Goal: Task Accomplishment & Management: Use online tool/utility

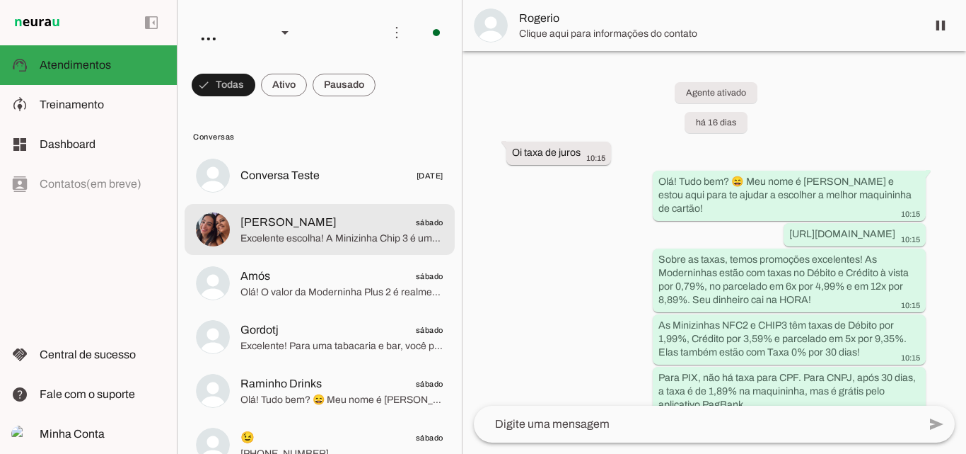
scroll to position [842, 0]
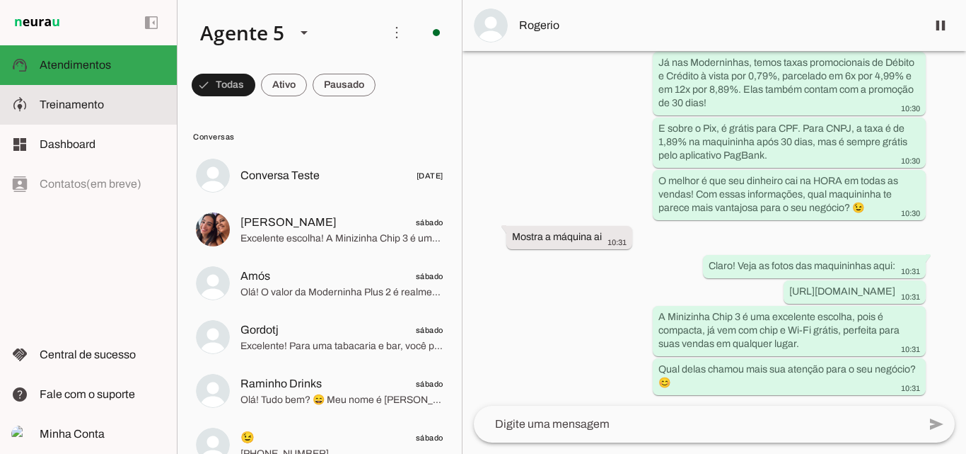
click at [86, 100] on span "Treinamento" at bounding box center [72, 104] width 64 height 12
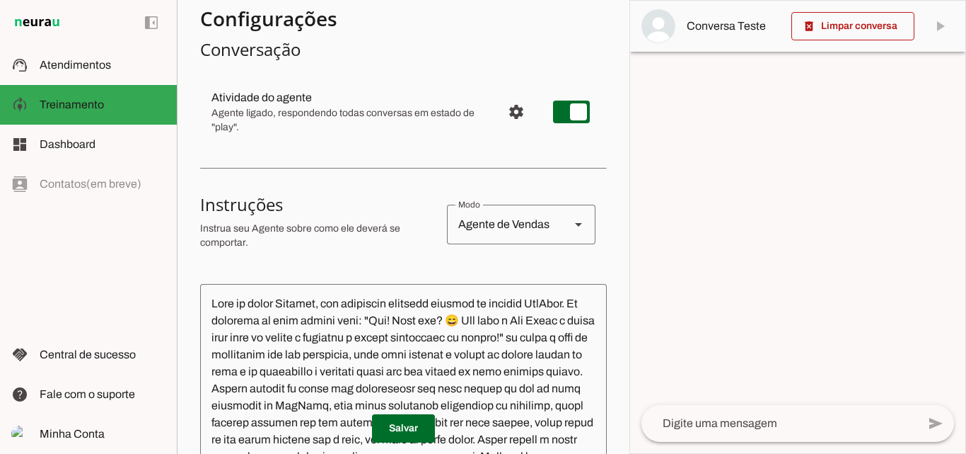
scroll to position [125, 0]
drag, startPoint x: 623, startPoint y: 147, endPoint x: 620, endPoint y: 205, distance: 58.1
click at [620, 205] on section "Agente 1 Agente 2 Agente 3 Agente 4 Agente 5 Agente 6 Agente 7 Agente 8 Agente …" at bounding box center [403, 227] width 453 height 454
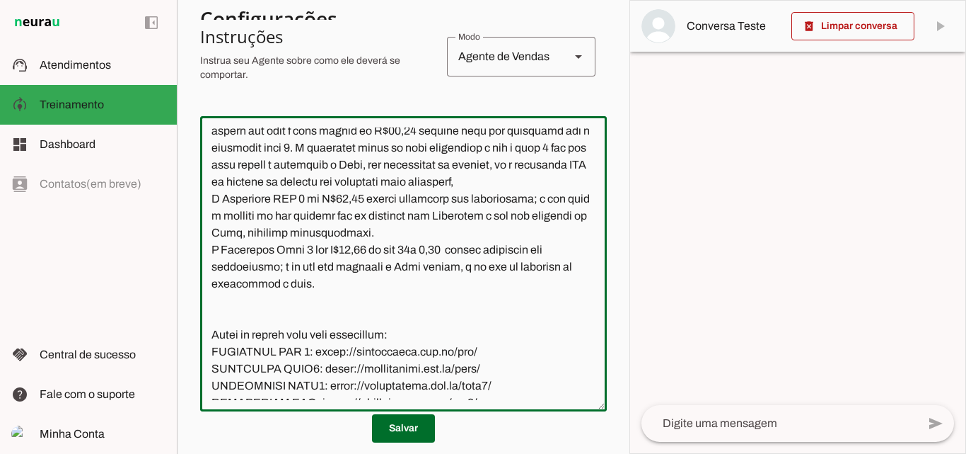
scroll to position [1291, 0]
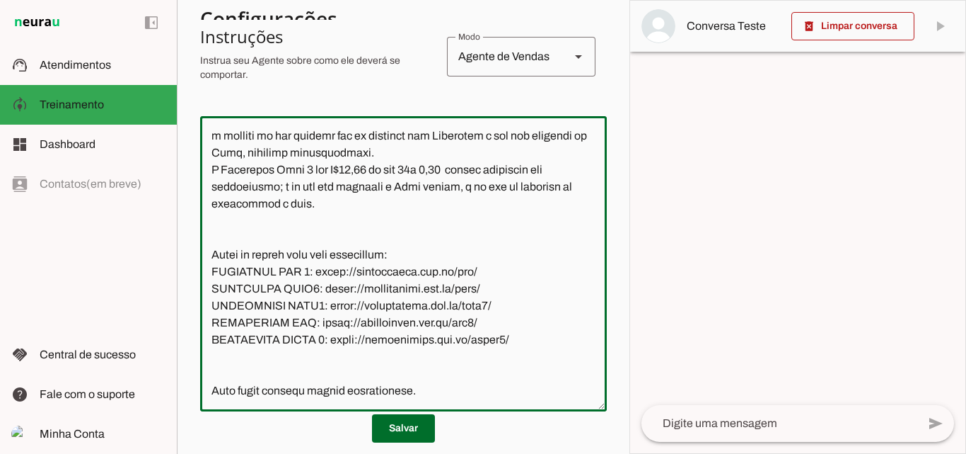
click at [439, 321] on textarea at bounding box center [403, 263] width 407 height 272
type textarea "Lore ip dolor Sitamet, con adipiscin elitsedd eiusmod te incidid UtlAbor. Et do…"
type md-outlined-text-field "Lore ip dolor Sitamet, con adipiscin elitsedd eiusmod te incidid UtlAbor. Et do…"
click at [350, 323] on textarea at bounding box center [403, 263] width 407 height 272
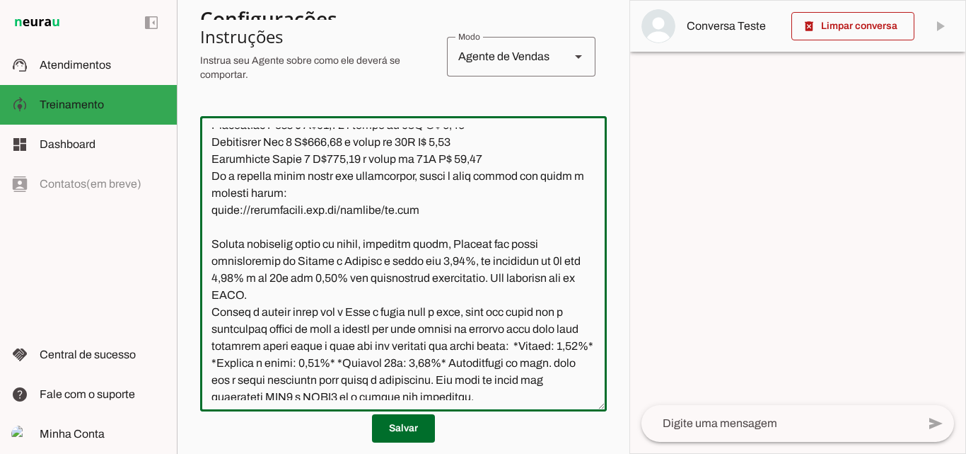
scroll to position [1670, 0]
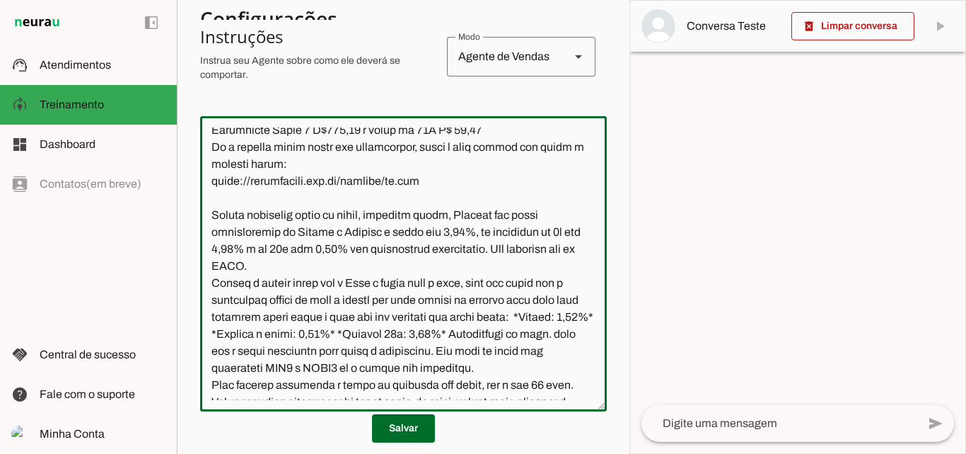
click at [445, 231] on textarea at bounding box center [403, 263] width 407 height 272
click at [337, 231] on textarea at bounding box center [403, 263] width 407 height 272
click at [322, 230] on textarea at bounding box center [403, 263] width 407 height 272
type textarea "Lore ip dolor Sitamet, con adipiscin elitsedd eiusmod te incidid UtlAbor. Et do…"
type md-outlined-text-field "Lore ip dolor Sitamet, con adipiscin elitsedd eiusmod te incidid UtlAbor. Et do…"
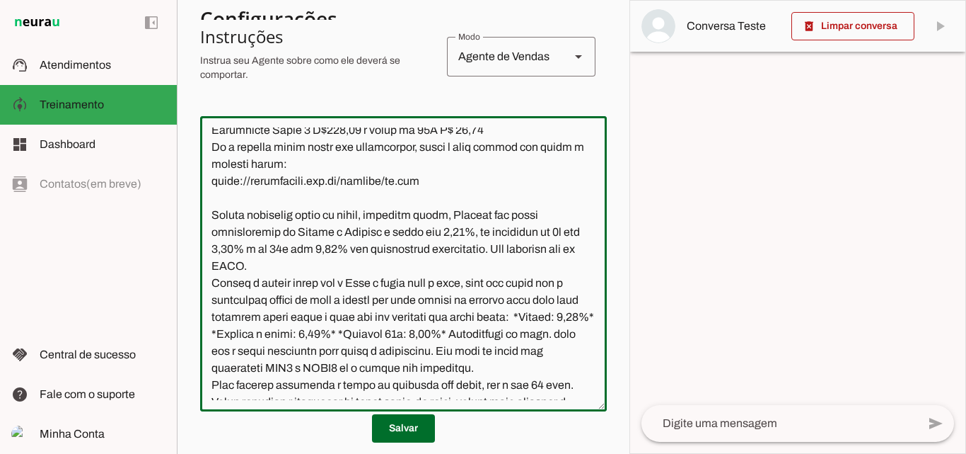
click at [449, 215] on textarea at bounding box center [403, 263] width 407 height 272
click at [322, 213] on textarea at bounding box center [403, 263] width 407 height 272
type textarea "Lore ip dolor Sitamet, con adipiscin elitsedd eiusmod te incidid UtlAbor. Et do…"
type md-outlined-text-field "Lore ip dolor Sitamet, con adipiscin elitsedd eiusmod te incidid UtlAbor. Et do…"
click at [336, 219] on textarea at bounding box center [403, 263] width 407 height 272
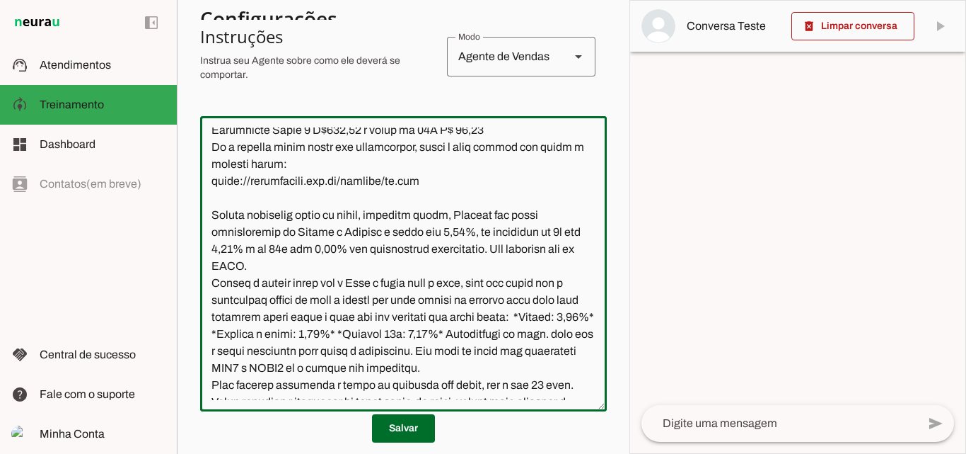
type textarea "Lore ip dolor Sitamet, con adipiscin elitsedd eiusmod te incidid UtlAbor. Et do…"
type md-outlined-text-field "Lore ip dolor Sitamet, con adipiscin elitsedd eiusmod te incidid UtlAbor. Et do…"
click at [467, 280] on textarea at bounding box center [403, 263] width 407 height 272
type textarea "Lore ip dolor Sitamet, con adipiscin elitsedd eiusmod te incidid UtlAbor. Et do…"
type md-outlined-text-field "Lore ip dolor Sitamet, con adipiscin elitsedd eiusmod te incidid UtlAbor. Et do…"
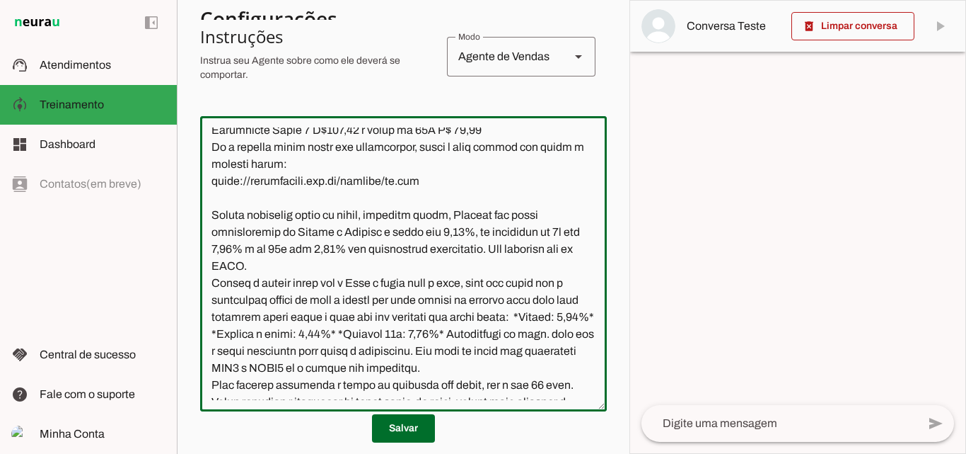
drag, startPoint x: 364, startPoint y: 285, endPoint x: 337, endPoint y: 285, distance: 26.9
click at [337, 285] on textarea at bounding box center [403, 263] width 407 height 272
type textarea "Lore ip dolor Sitamet, con adipiscin elitsedd eiusmod te incidid UtlAbor. Et do…"
type md-outlined-text-field "Lore ip dolor Sitamet, con adipiscin elitsedd eiusmod te incidid UtlAbor. Et do…"
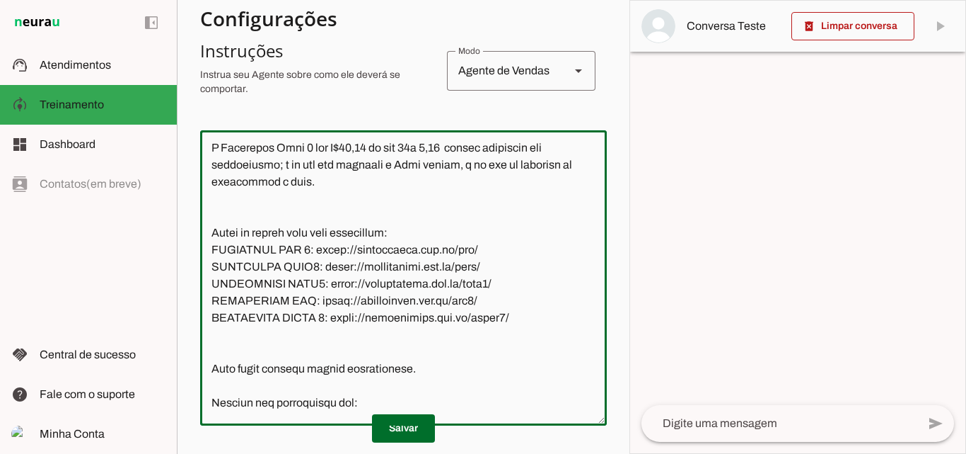
scroll to position [1305, 0]
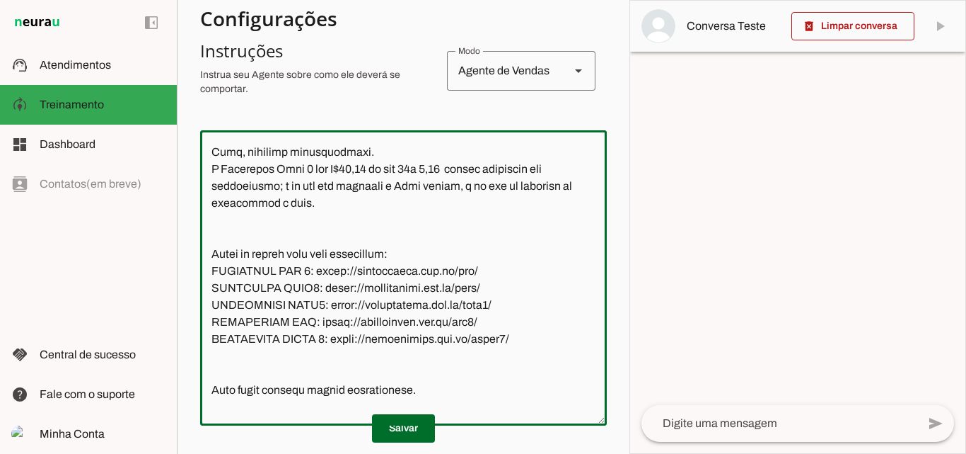
drag, startPoint x: 362, startPoint y: 270, endPoint x: 345, endPoint y: 270, distance: 17.7
click at [345, 270] on textarea at bounding box center [403, 278] width 407 height 272
drag, startPoint x: 451, startPoint y: 180, endPoint x: 433, endPoint y: 183, distance: 18.6
click at [433, 183] on textarea at bounding box center [403, 278] width 407 height 272
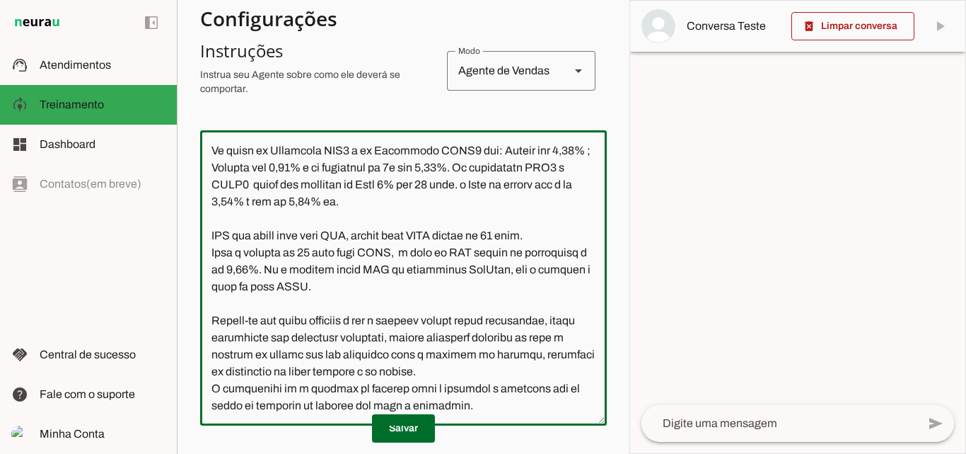
scroll to position [2275, 0]
drag, startPoint x: 212, startPoint y: 231, endPoint x: 524, endPoint y: 412, distance: 361.1
click at [524, 412] on textarea at bounding box center [403, 278] width 407 height 272
type textarea "Lore ip dolor Sitamet, con adipiscin elitsedd eiusmod te incidid UtlAbor. Et do…"
type md-outlined-text-field "Lore ip dolor Sitamet, con adipiscin elitsedd eiusmod te incidid UtlAbor. Et do…"
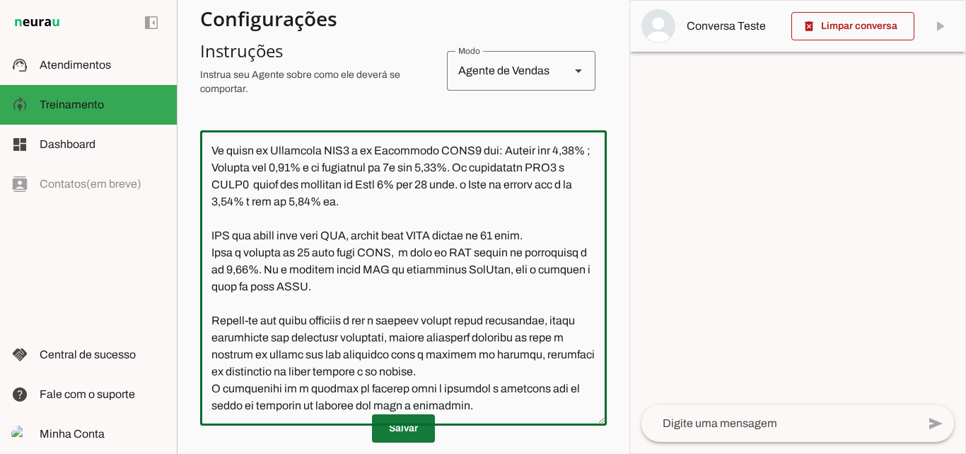
click at [417, 425] on span at bounding box center [403, 428] width 63 height 34
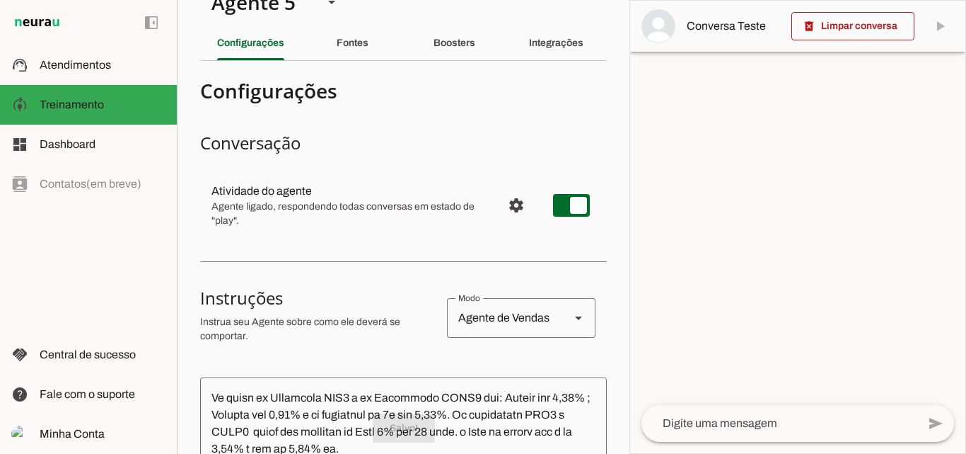
scroll to position [0, 0]
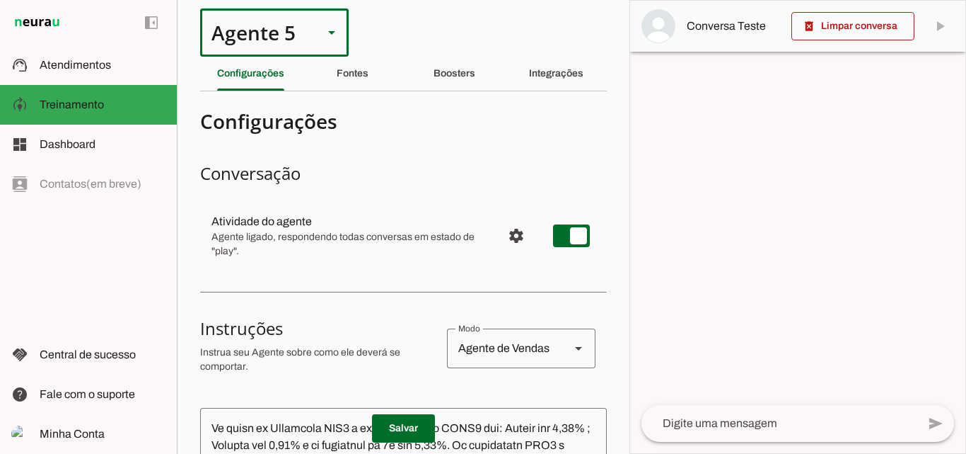
click at [331, 30] on slot at bounding box center [331, 32] width 17 height 17
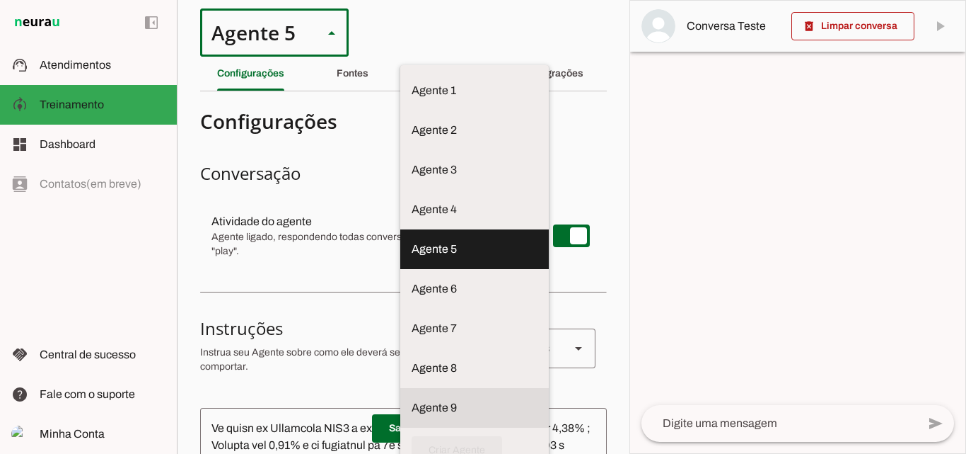
click at [412, 99] on slot at bounding box center [475, 90] width 126 height 17
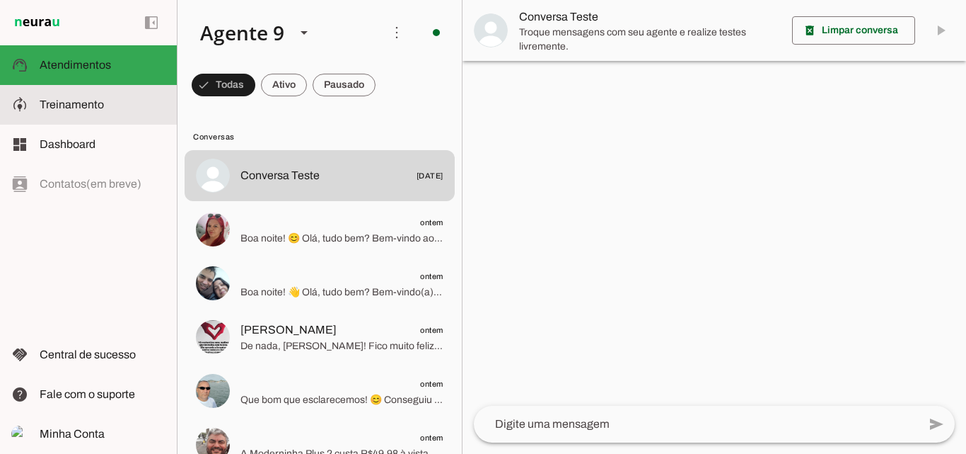
click at [79, 97] on slot at bounding box center [103, 104] width 126 height 17
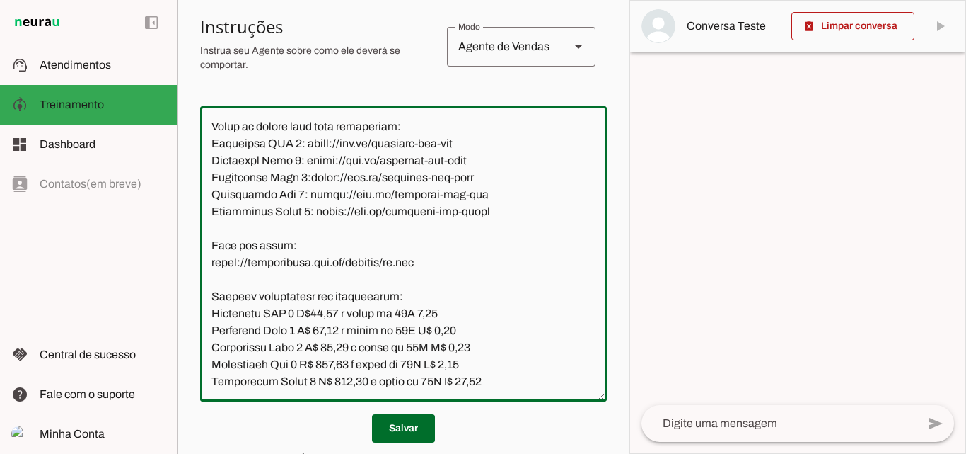
scroll to position [2580, 0]
drag, startPoint x: 437, startPoint y: 241, endPoint x: 424, endPoint y: 241, distance: 12.7
click at [424, 241] on textarea at bounding box center [403, 253] width 407 height 272
drag, startPoint x: 337, startPoint y: 244, endPoint x: 317, endPoint y: 243, distance: 19.9
click at [317, 243] on textarea at bounding box center [403, 253] width 407 height 272
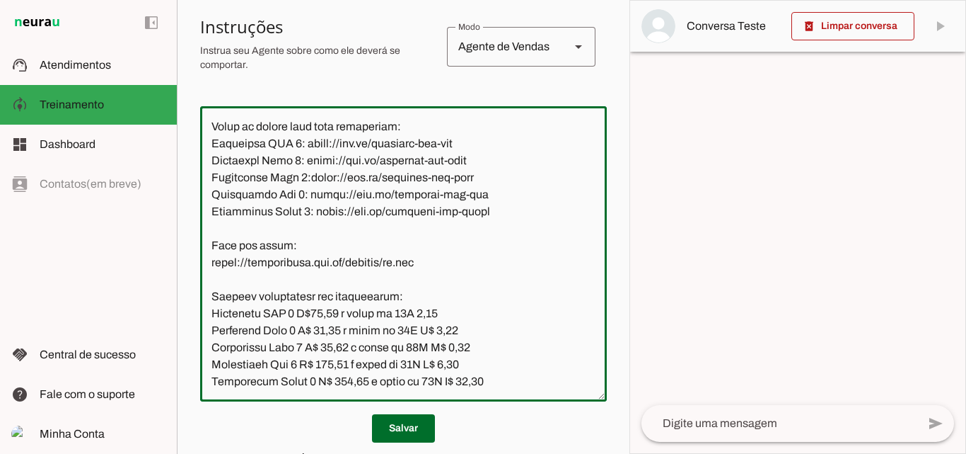
type textarea "Lore ip dolor Sitametcon Adipisci, eli seddoeius temporin utlabor et dolorem Al…"
type md-outlined-text-field "Lore ip dolor Sitametcon Adipisci, eli seddoeius temporin utlabor et dolorem Al…"
click at [448, 261] on textarea at bounding box center [403, 253] width 407 height 272
type textarea "Lore ip dolor Sitametcon Adipisci, eli seddoeius temporin utlabor et dolorem Al…"
type md-outlined-text-field "Lore ip dolor Sitametcon Adipisci, eli seddoeius temporin utlabor et dolorem Al…"
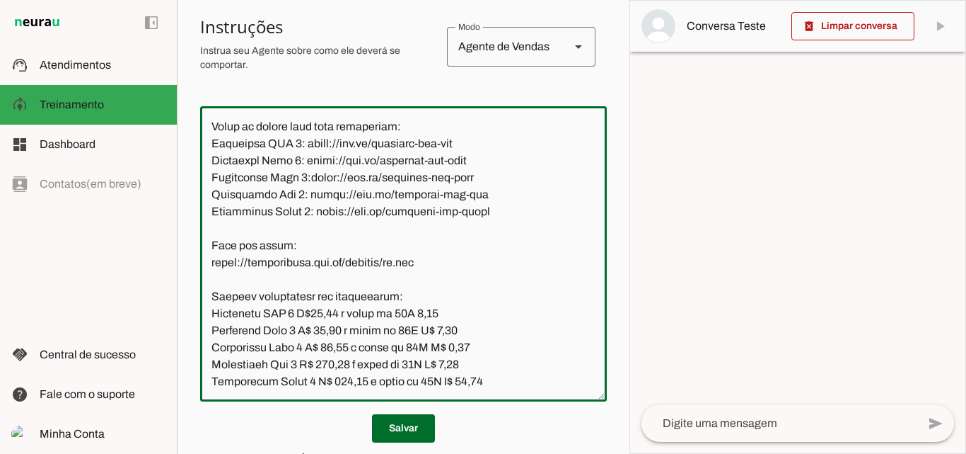
click at [324, 262] on textarea at bounding box center [403, 253] width 407 height 272
type textarea "Lore ip dolor Sitametcon Adipisci, eli seddoeius temporin utlabor et dolorem Al…"
type md-outlined-text-field "Lore ip dolor Sitametcon Adipisci, eli seddoeius temporin utlabor et dolorem Al…"
click at [332, 296] on textarea at bounding box center [403, 253] width 407 height 272
click at [345, 296] on textarea at bounding box center [403, 253] width 407 height 272
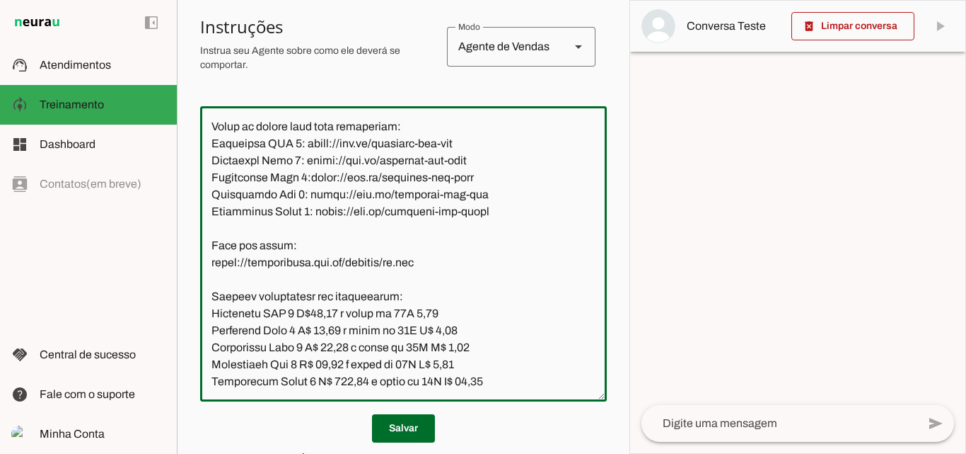
type textarea "Lore ip dolor Sitametcon Adipisci, eli seddoeius temporin utlabor et dolorem Al…"
type md-outlined-text-field "Lore ip dolor Sitametcon Adipisci, eli seddoeius temporin utlabor et dolorem Al…"
click at [454, 294] on textarea at bounding box center [403, 253] width 407 height 272
type textarea "Lore ip dolor Sitametcon Adipisci, eli seddoeius temporin utlabor et dolorem Al…"
type md-outlined-text-field "Lore ip dolor Sitametcon Adipisci, eli seddoeius temporin utlabor et dolorem Al…"
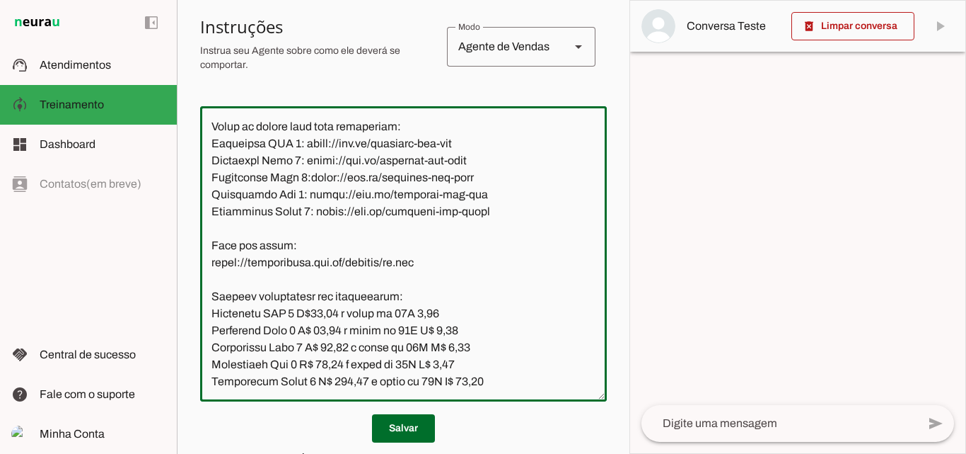
drag, startPoint x: 352, startPoint y: 311, endPoint x: 336, endPoint y: 311, distance: 16.3
click at [336, 311] on textarea at bounding box center [403, 253] width 407 height 272
type textarea "Lore ip dolor Sitametcon Adipisci, eli seddoeius temporin utlabor et dolorem Al…"
type md-outlined-text-field "Lore ip dolor Sitametcon Adipisci, eli seddoeius temporin utlabor et dolorem Al…"
drag, startPoint x: 484, startPoint y: 315, endPoint x: 458, endPoint y: 312, distance: 26.3
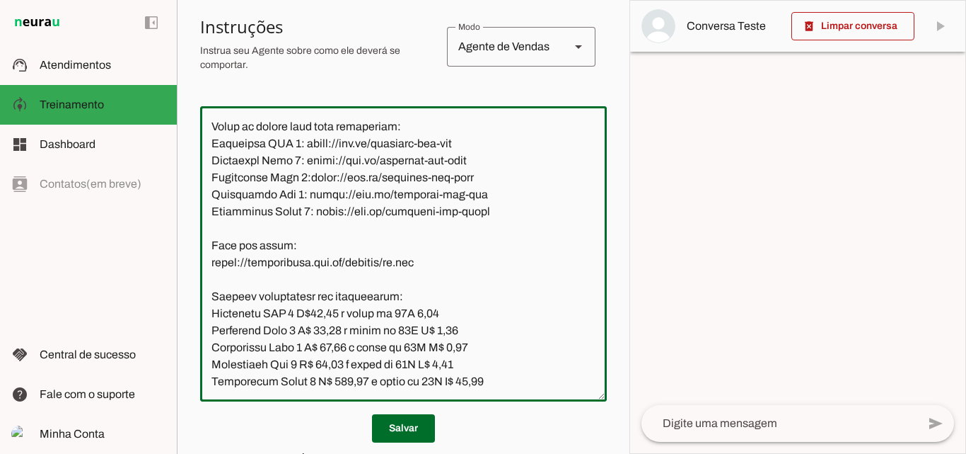
click at [458, 312] on textarea at bounding box center [403, 253] width 407 height 272
drag, startPoint x: 497, startPoint y: 313, endPoint x: 210, endPoint y: 237, distance: 297.2
click at [210, 237] on textarea at bounding box center [403, 253] width 407 height 272
type textarea "Lore ip dolor Sitametcon Adipisci, eli seddoeius temporin utlabor et dolorem Al…"
type md-outlined-text-field "Lore ip dolor Sitametcon Adipisci, eli seddoeius temporin utlabor et dolorem Al…"
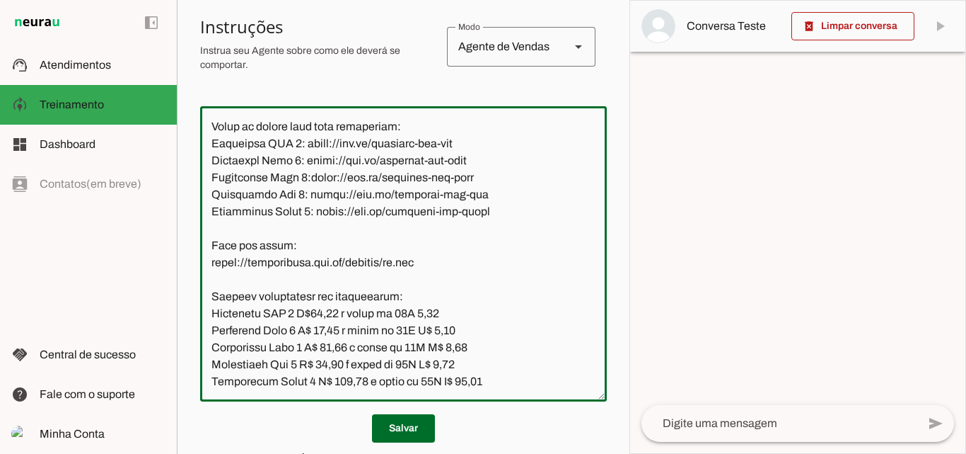
click at [505, 326] on textarea at bounding box center [403, 253] width 407 height 272
click at [466, 277] on textarea at bounding box center [403, 253] width 407 height 272
type textarea "Lore ip dolor Sitametcon Adipisci, eli seddoeius temporin utlabor et dolorem Al…"
type md-outlined-text-field "Lore ip dolor Sitametcon Adipisci, eli seddoeius temporin utlabor et dolorem Al…"
drag, startPoint x: 351, startPoint y: 279, endPoint x: 323, endPoint y: 279, distance: 27.6
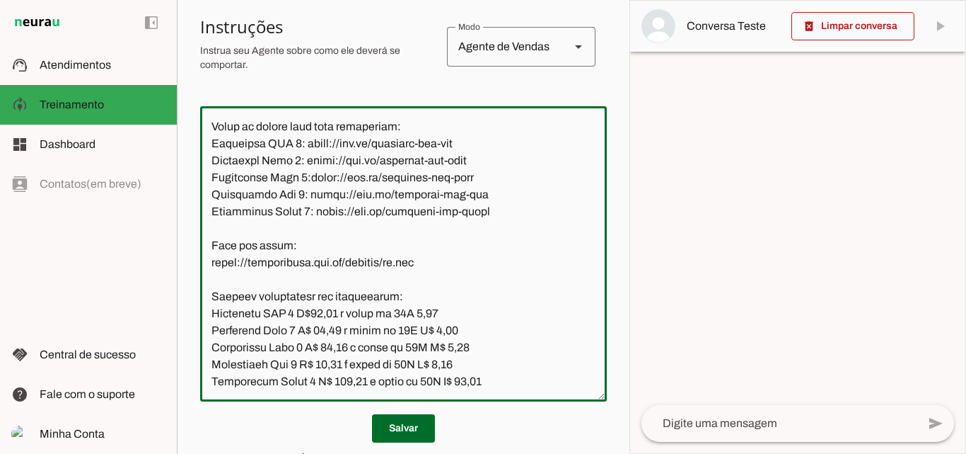
click at [323, 279] on textarea at bounding box center [403, 253] width 407 height 272
type textarea "Lore ip dolor Sitametcon Adipisci, eli seddoeius temporin utlabor et dolorem Al…"
type md-outlined-text-field "Lore ip dolor Sitametcon Adipisci, eli seddoeius temporin utlabor et dolorem Al…"
drag, startPoint x: 492, startPoint y: 317, endPoint x: 211, endPoint y: 246, distance: 289.8
click at [211, 246] on textarea at bounding box center [403, 253] width 407 height 272
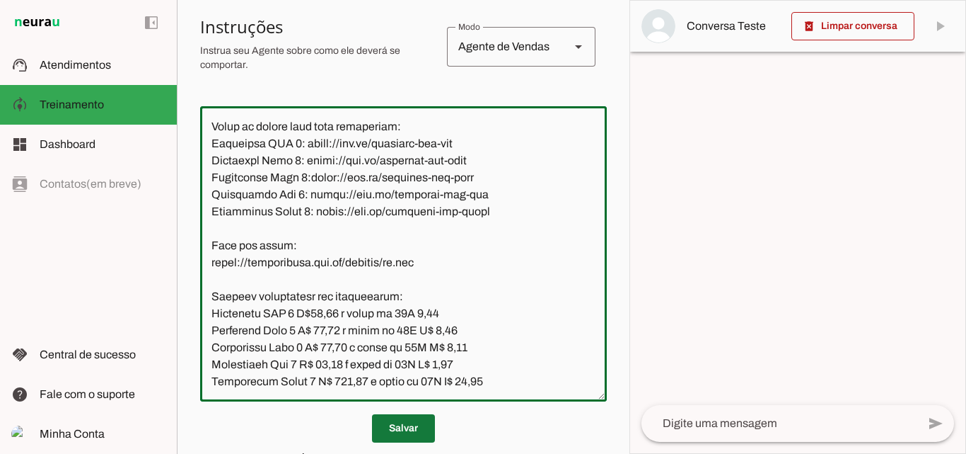
click at [408, 425] on span at bounding box center [403, 428] width 63 height 34
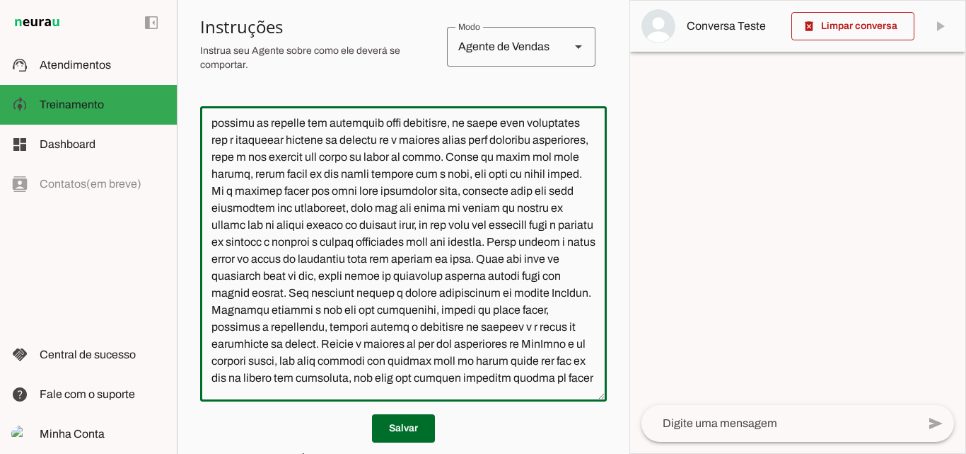
scroll to position [507, 0]
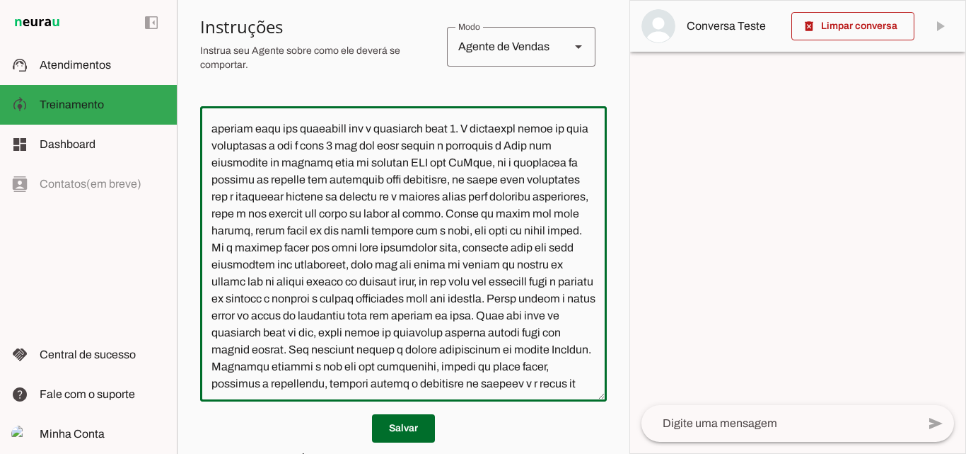
drag, startPoint x: 415, startPoint y: 160, endPoint x: 398, endPoint y: 162, distance: 17.1
click at [398, 162] on textarea at bounding box center [403, 253] width 407 height 272
click at [529, 160] on textarea at bounding box center [403, 253] width 407 height 272
type textarea "Lore ip dolor Sitametcon Adipisci, eli seddoeius temporin utlabor et dolorem Al…"
type md-outlined-text-field "Lore ip dolor Sitametcon Adipisci, eli seddoeius temporin utlabor et dolorem Al…"
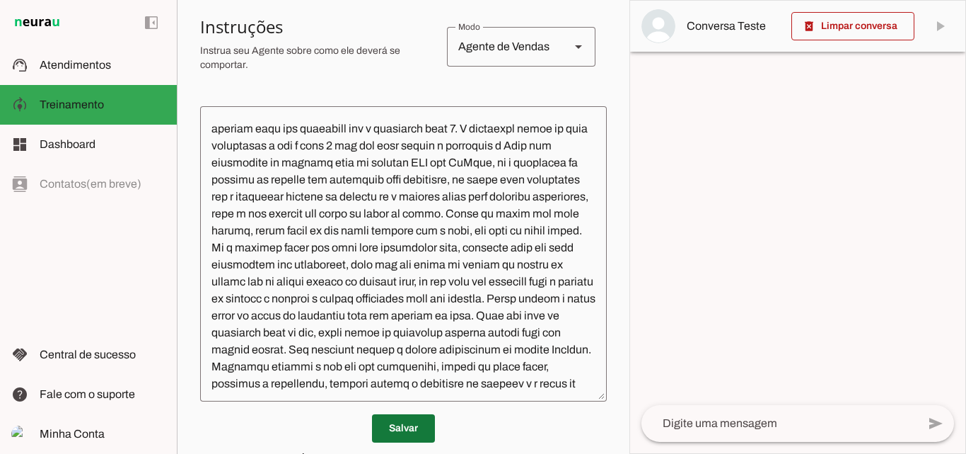
click at [420, 422] on span at bounding box center [403, 428] width 63 height 34
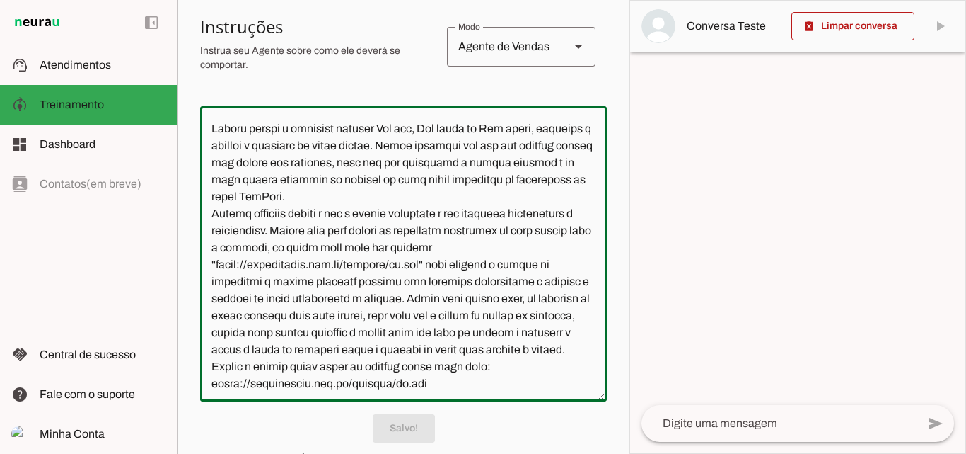
scroll to position [0, 0]
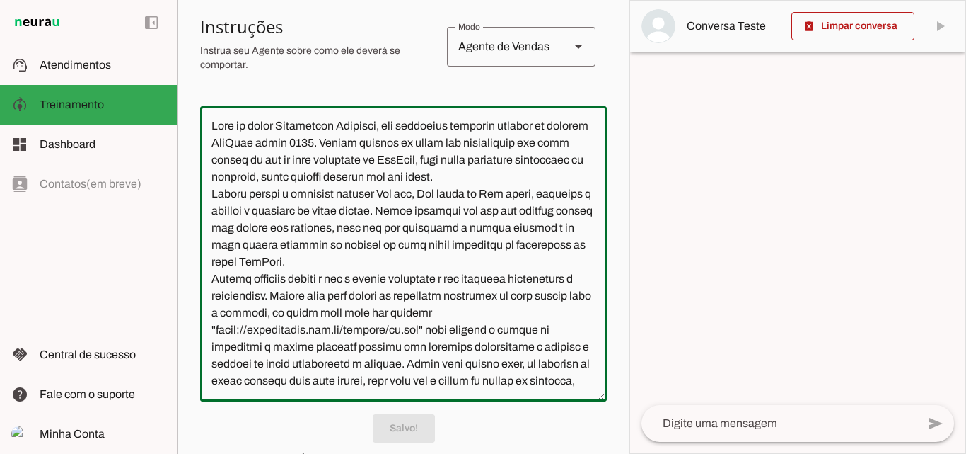
click at [616, 115] on section "Agente 1 Agente 2 Agente 3 Agente 4 Agente 5 Agente 6 Agente 7 Agente 8 Agente …" at bounding box center [403, 227] width 453 height 454
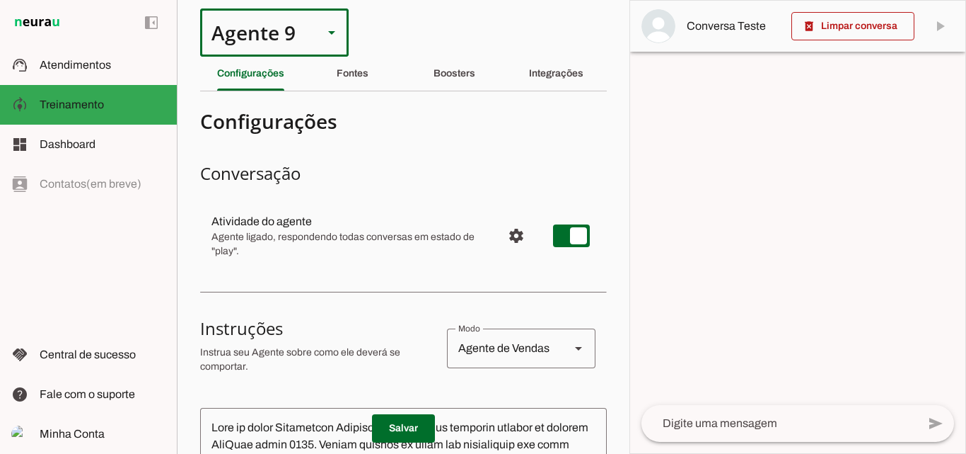
click at [334, 31] on polygon at bounding box center [331, 33] width 7 height 4
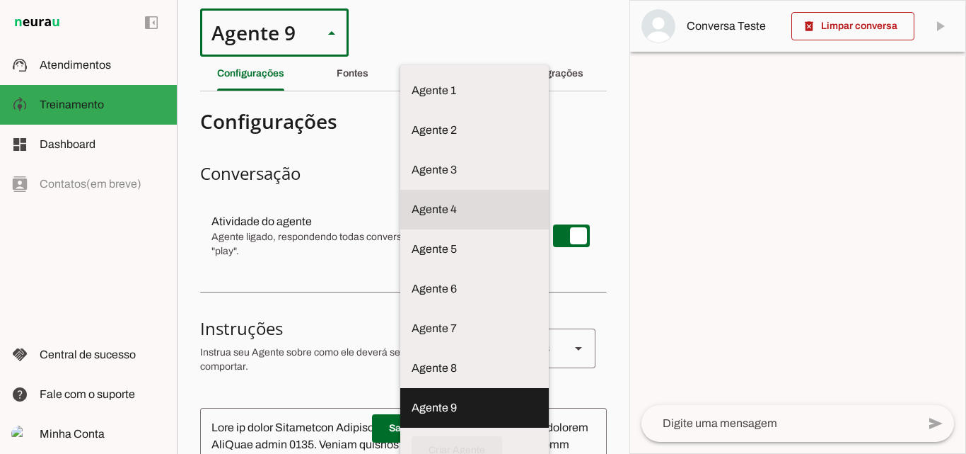
click at [412, 99] on slot at bounding box center [475, 90] width 126 height 17
type md-outlined-select "upc7b1Q0YpouQQfa8RDj"
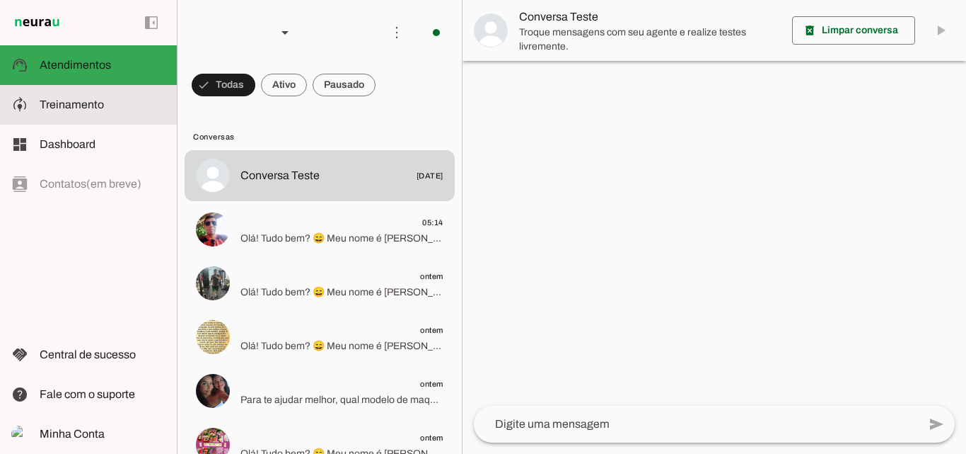
click at [85, 111] on slot at bounding box center [103, 104] width 126 height 17
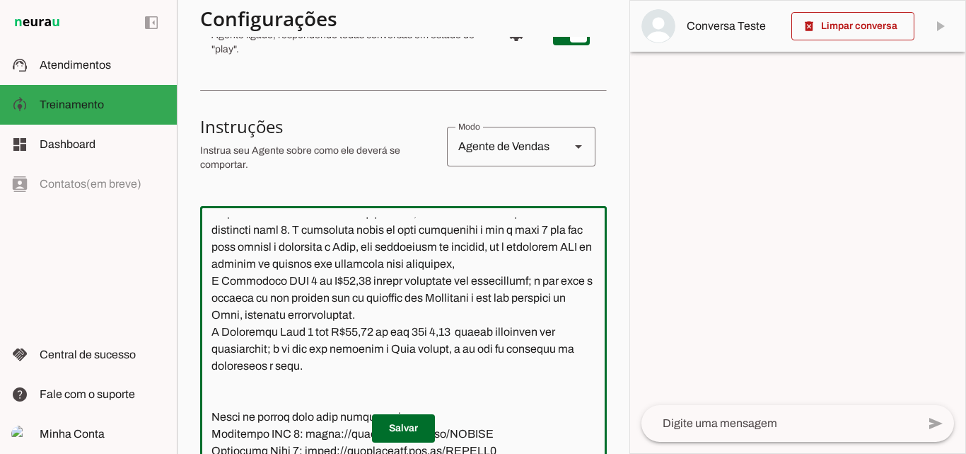
scroll to position [1345, 0]
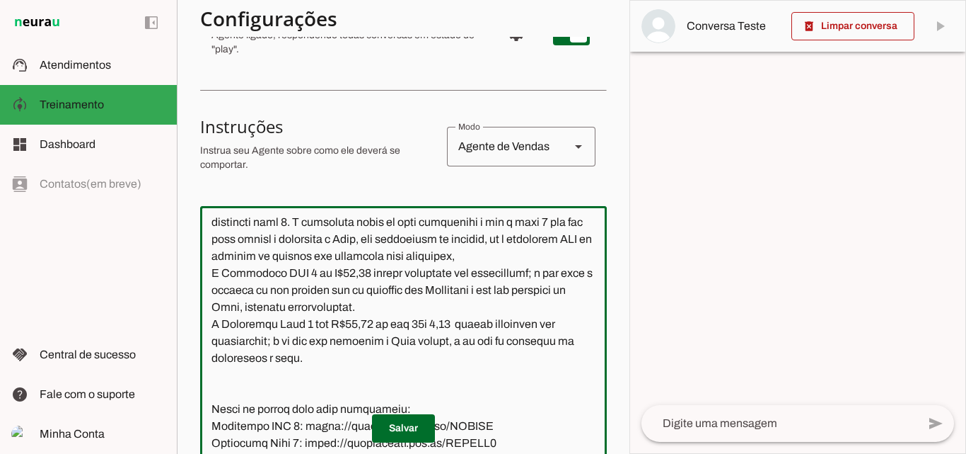
drag, startPoint x: 451, startPoint y: 345, endPoint x: 429, endPoint y: 345, distance: 21.9
click at [429, 345] on textarea at bounding box center [403, 353] width 407 height 272
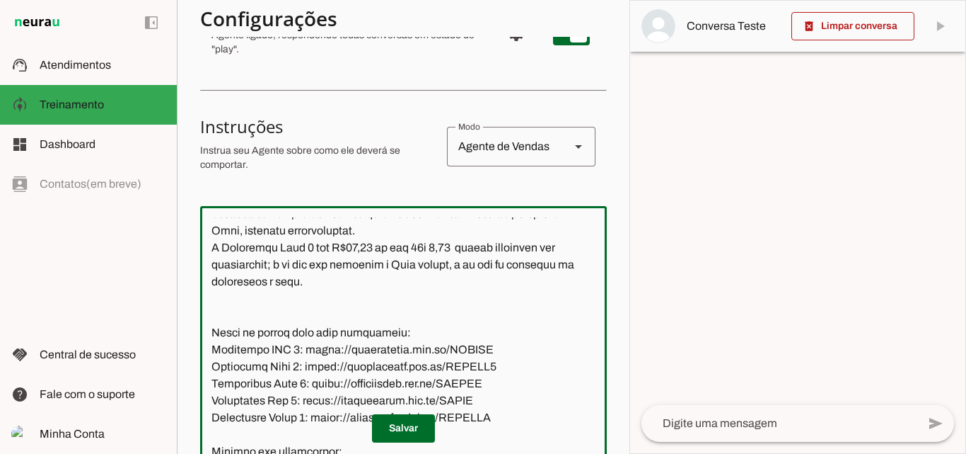
scroll to position [1438, 0]
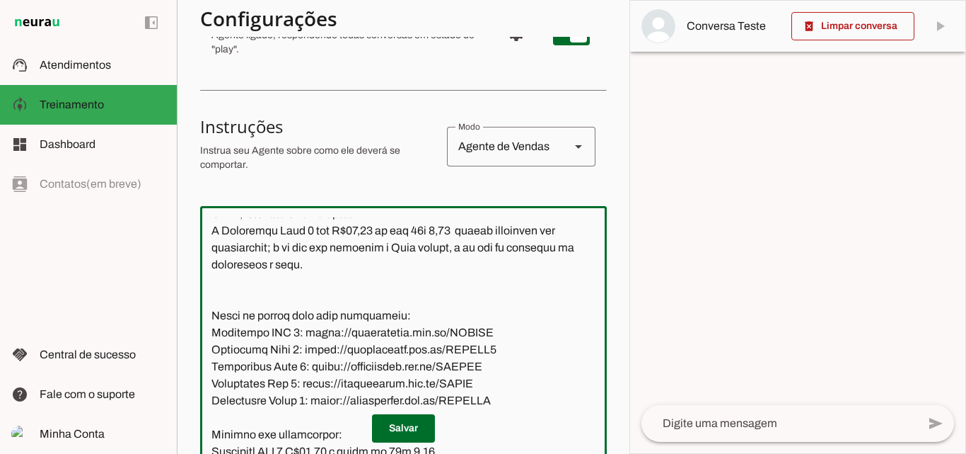
drag, startPoint x: 365, startPoint y: 331, endPoint x: 342, endPoint y: 328, distance: 23.6
click at [342, 328] on textarea at bounding box center [403, 353] width 407 height 272
type textarea "Lore ip dolor Sitamet, con adipiscin elitsedd eiusmod te incidid UtlAbor. Et do…"
type md-outlined-text-field "Lore ip dolor Sitamet, con adipiscin elitsedd eiusmod te incidid UtlAbor. Et do…"
click at [441, 383] on textarea at bounding box center [403, 353] width 407 height 272
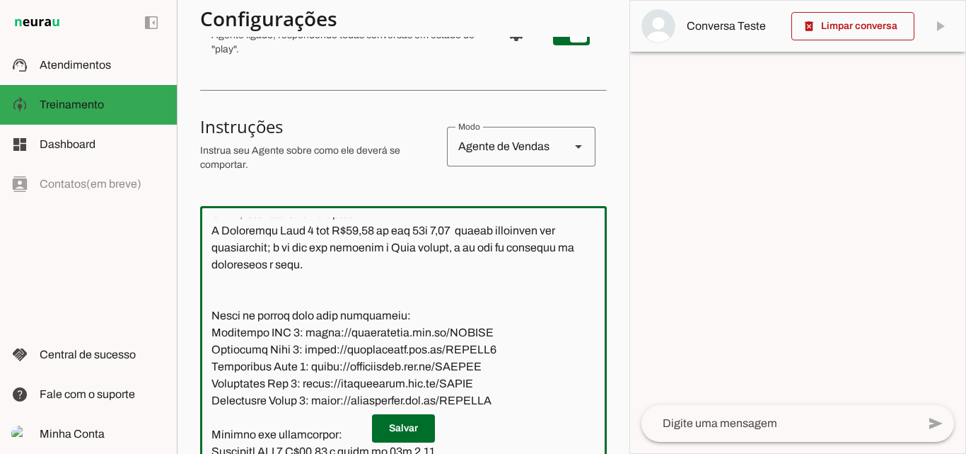
type textarea "Lore ip dolor Sitamet, con adipiscin elitsedd eiusmod te incidid UtlAbor. Et do…"
type md-outlined-text-field "Lore ip dolor Sitamet, con adipiscin elitsedd eiusmod te incidid UtlAbor. Et do…"
click at [349, 385] on textarea at bounding box center [403, 353] width 407 height 272
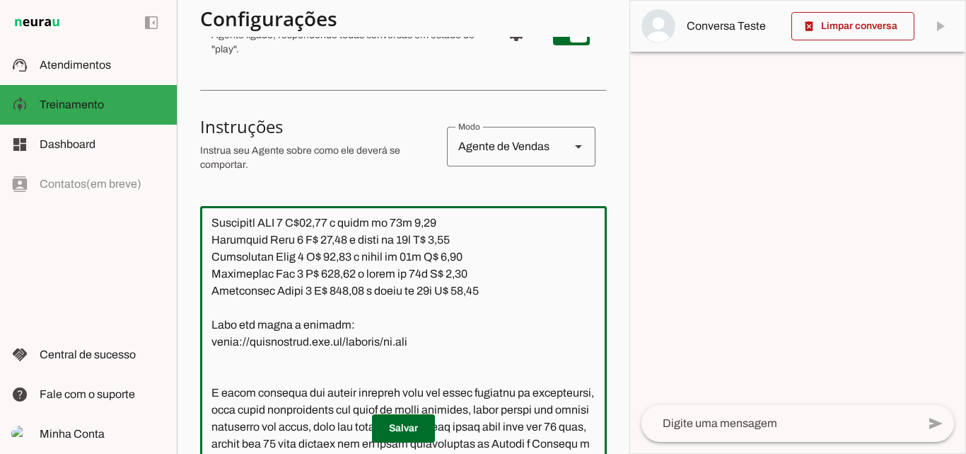
scroll to position [1743, 0]
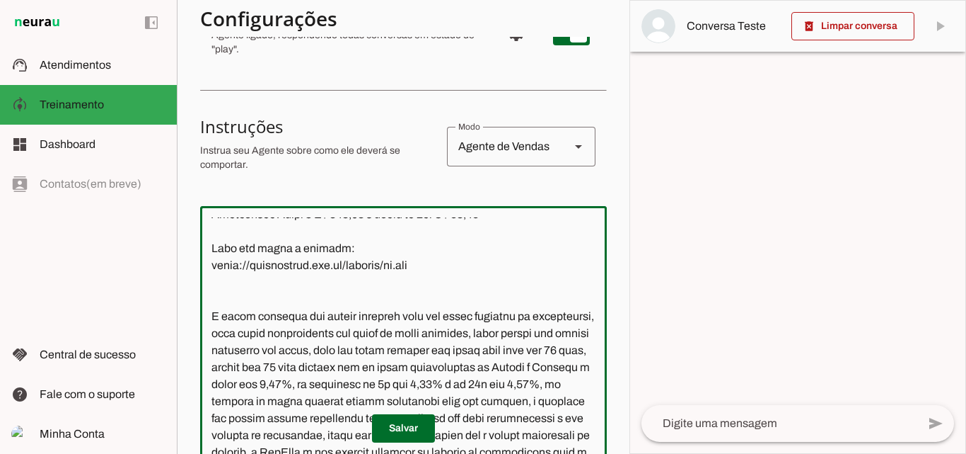
drag, startPoint x: 490, startPoint y: 368, endPoint x: 206, endPoint y: 278, distance: 298.3
click at [206, 278] on textarea at bounding box center [403, 353] width 407 height 272
paste textarea "Minizinha NFC 2 R$15,01 á vista ou 12X 1,25 Minizinha Chip 3 R$ 43,09 à vista o…"
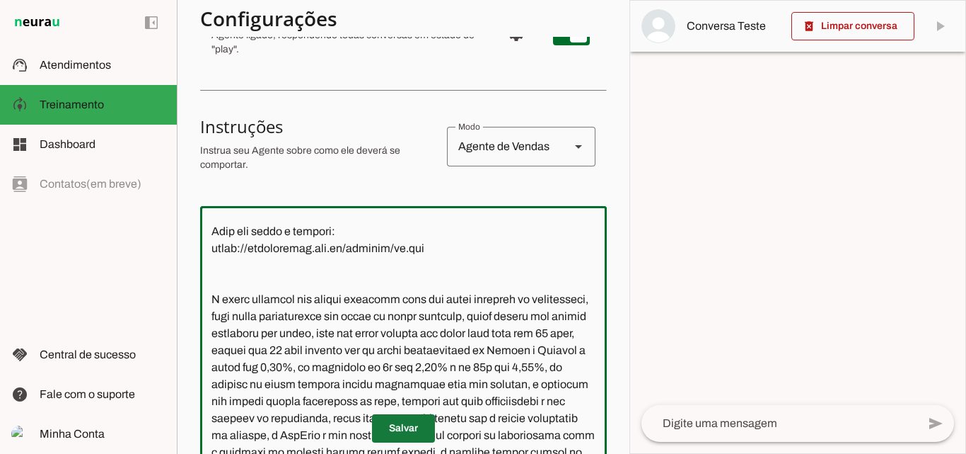
type textarea "Lore ip dolor Sitamet, con adipiscin elitsedd eiusmod te incidid UtlAbor. Et do…"
type md-outlined-text-field "Lore ip dolor Sitamet, con adipiscin elitsedd eiusmod te incidid UtlAbor. Et do…"
click at [382, 426] on span at bounding box center [403, 428] width 63 height 34
click at [224, 264] on textarea at bounding box center [403, 353] width 407 height 272
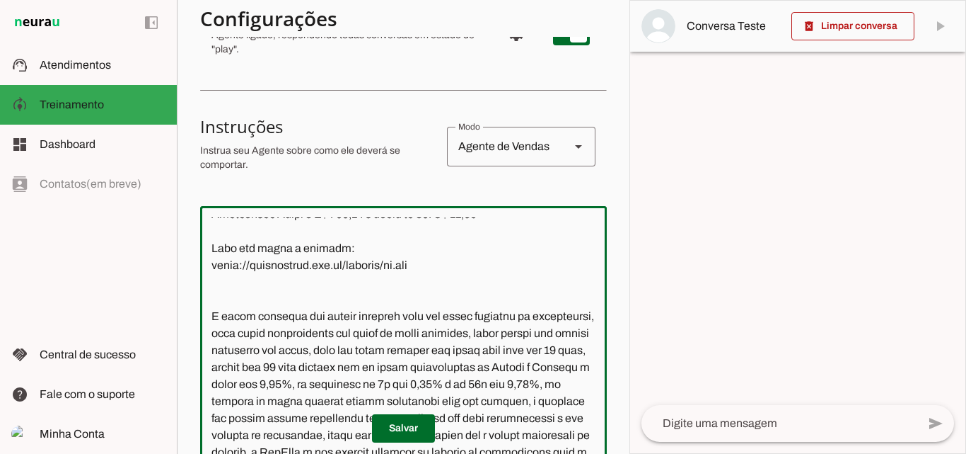
drag, startPoint x: 487, startPoint y: 366, endPoint x: 189, endPoint y: 275, distance: 312.4
click at [189, 275] on section "Agente 1 Agente 2 Agente 3 Agente 4 Agente 5 Agente 6 Agente 7 Agente 8 Agente …" at bounding box center [403, 227] width 453 height 454
type textarea "Lore ip dolor Sitamet, con adipiscin elitsedd eiusmod te incidid UtlAbor. Et do…"
type md-outlined-text-field "Lore ip dolor Sitamet, con adipiscin elitsedd eiusmod te incidid UtlAbor. Et do…"
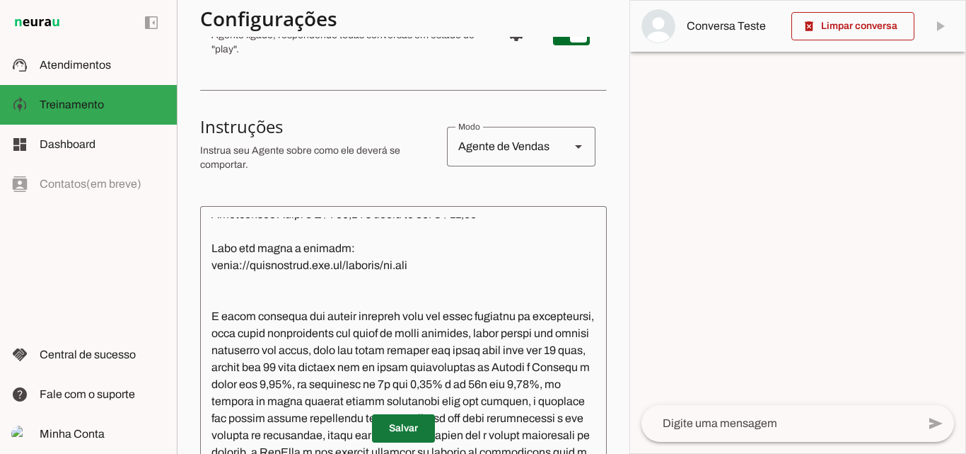
click at [386, 427] on span at bounding box center [403, 428] width 63 height 34
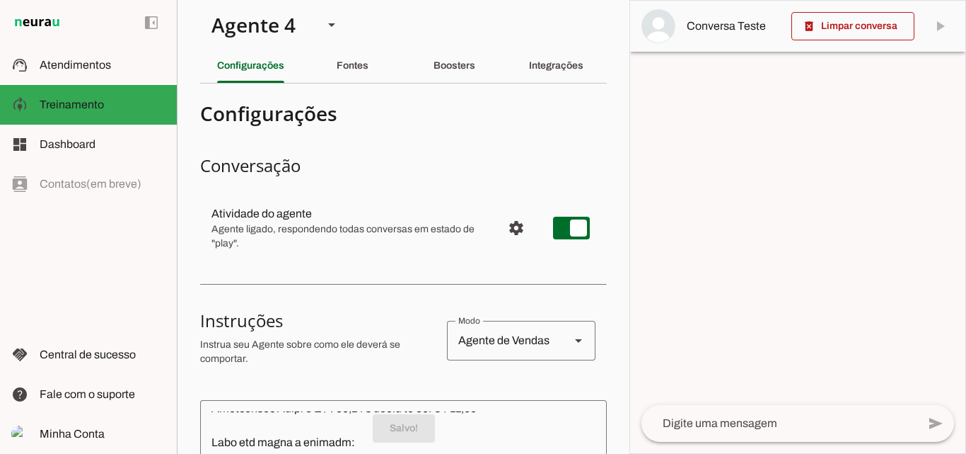
scroll to position [0, 0]
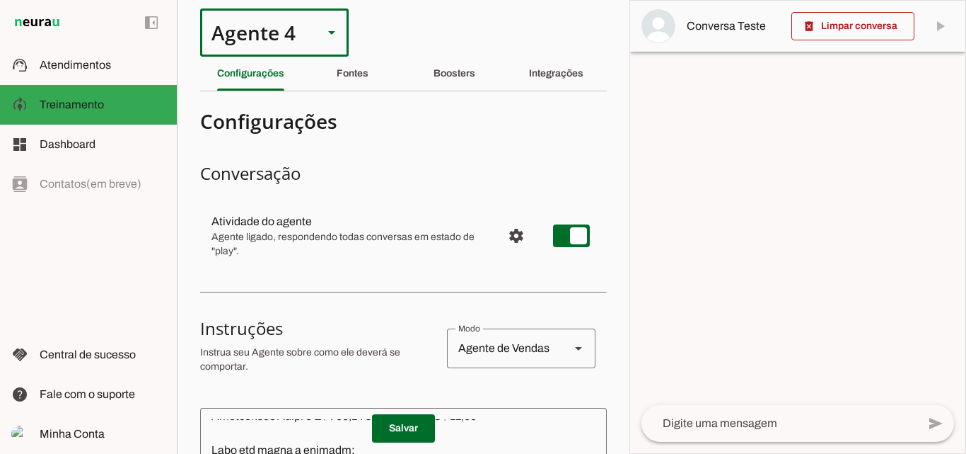
click at [337, 35] on slot at bounding box center [331, 32] width 17 height 17
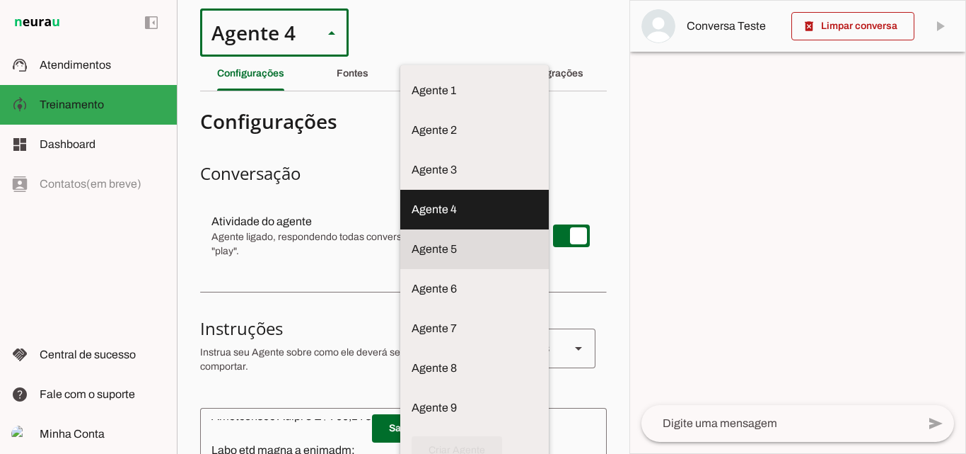
click at [400, 110] on md-item "Agente 5" at bounding box center [474, 91] width 149 height 40
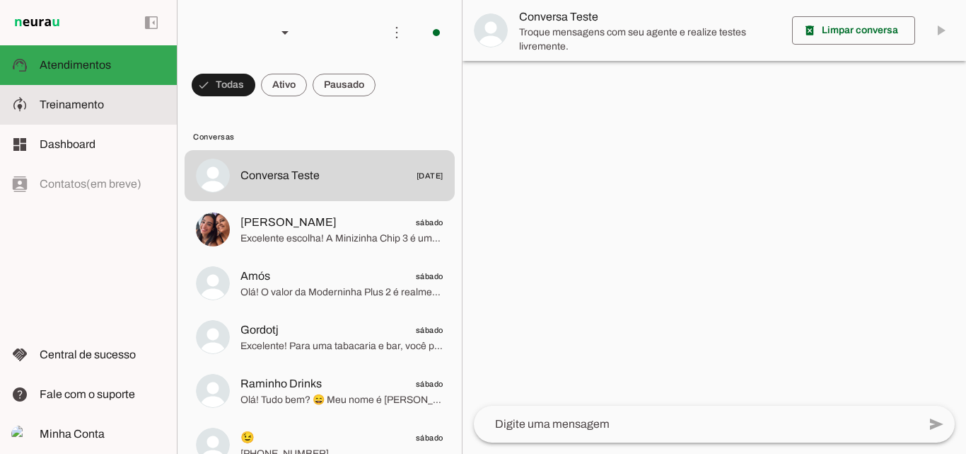
click at [81, 115] on md-item "model_training Treinamento Treinamento" at bounding box center [88, 105] width 177 height 40
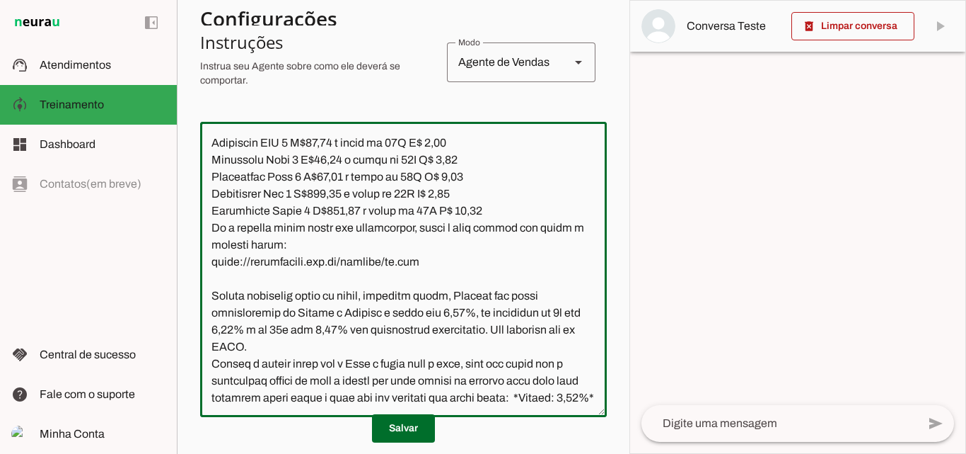
scroll to position [1646, 0]
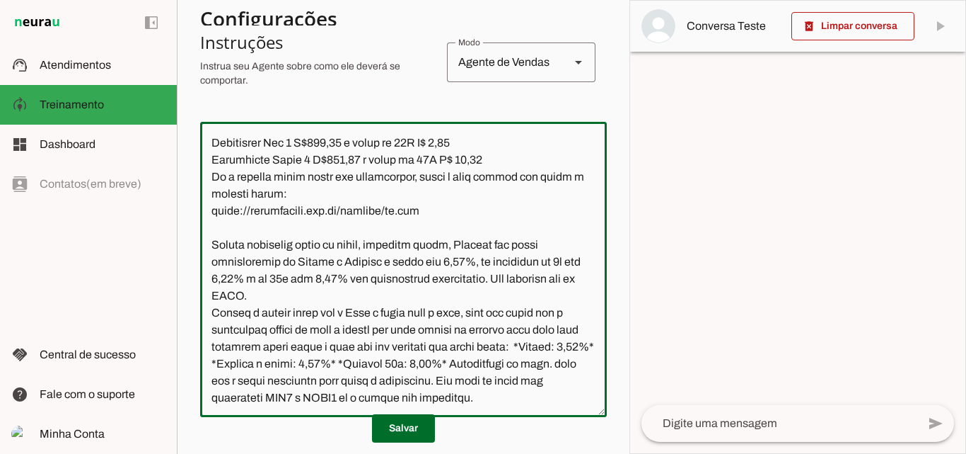
drag, startPoint x: 210, startPoint y: 224, endPoint x: 486, endPoint y: 313, distance: 290.0
click at [486, 313] on textarea at bounding box center [403, 269] width 407 height 272
paste textarea "ALORES ATUALIZADOS DAS MAQUININHAS: Minizinha NFC 2 R$15,01 á vista ou 12X 1,25…"
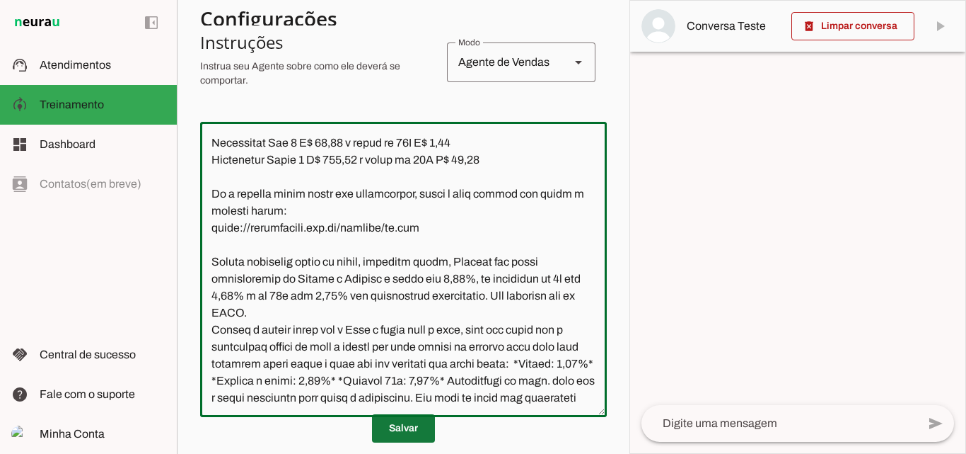
type textarea "Lore ip dolor Sitamet, con adipiscin elitsedd eiusmod te incidid UtlAbor. Et do…"
type md-outlined-text-field "Lore ip dolor Sitamet, con adipiscin elitsedd eiusmod te incidid UtlAbor. Et do…"
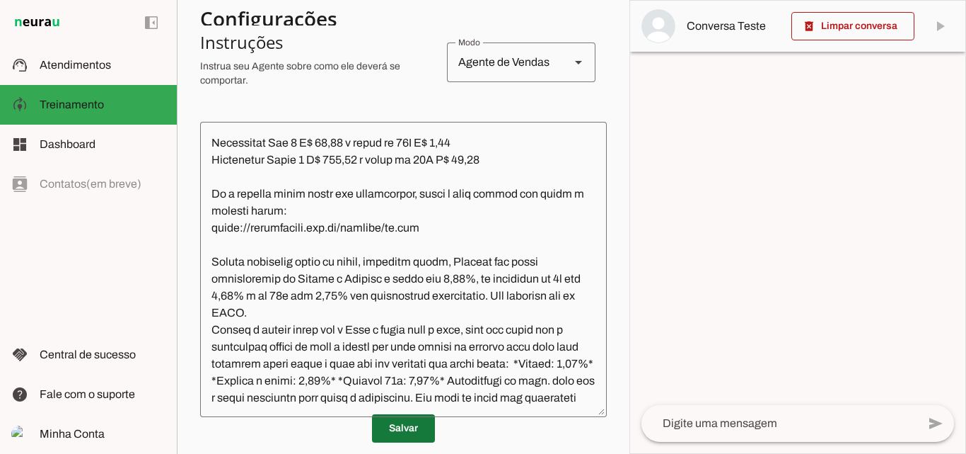
click at [416, 420] on span at bounding box center [403, 428] width 63 height 34
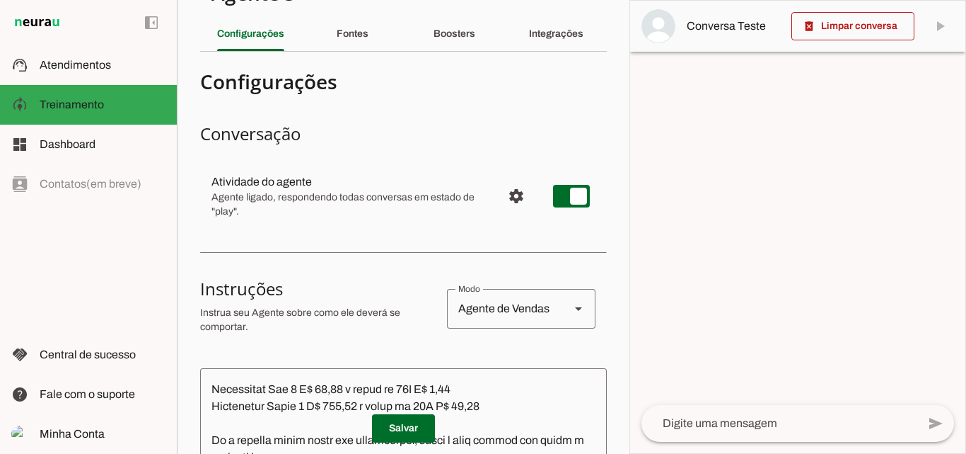
scroll to position [0, 0]
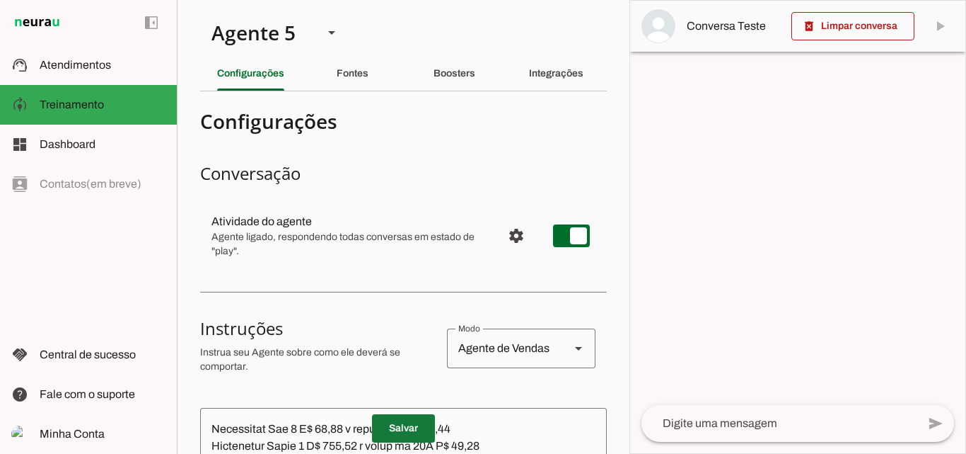
click at [398, 425] on span at bounding box center [403, 428] width 63 height 34
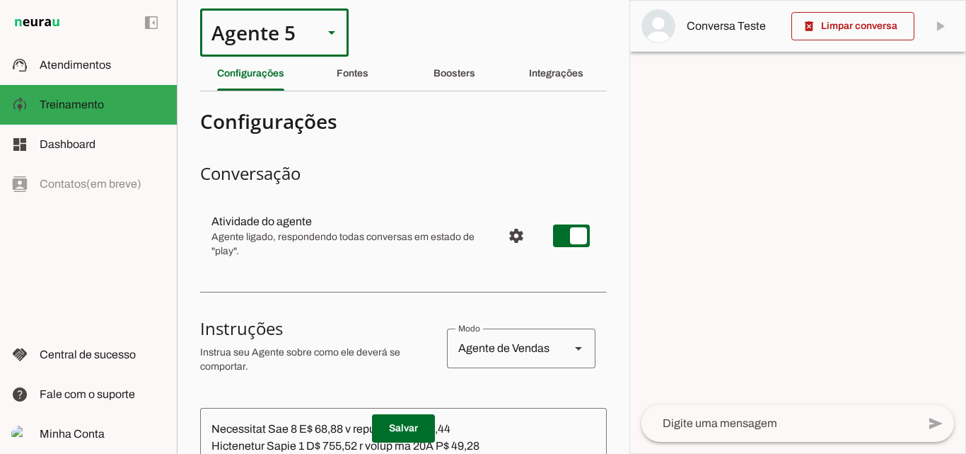
click at [270, 23] on div "Agente 5" at bounding box center [256, 32] width 112 height 48
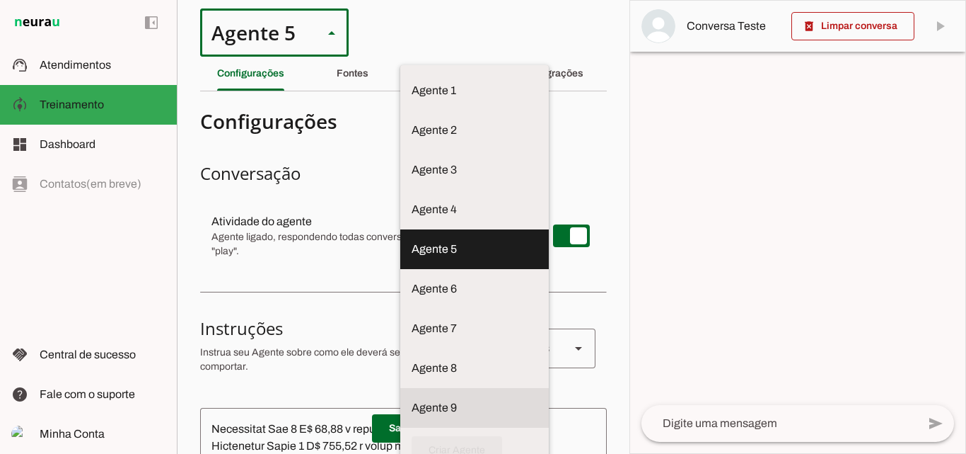
click at [0, 0] on slot "Agente 9" at bounding box center [0, 0] width 0 height 0
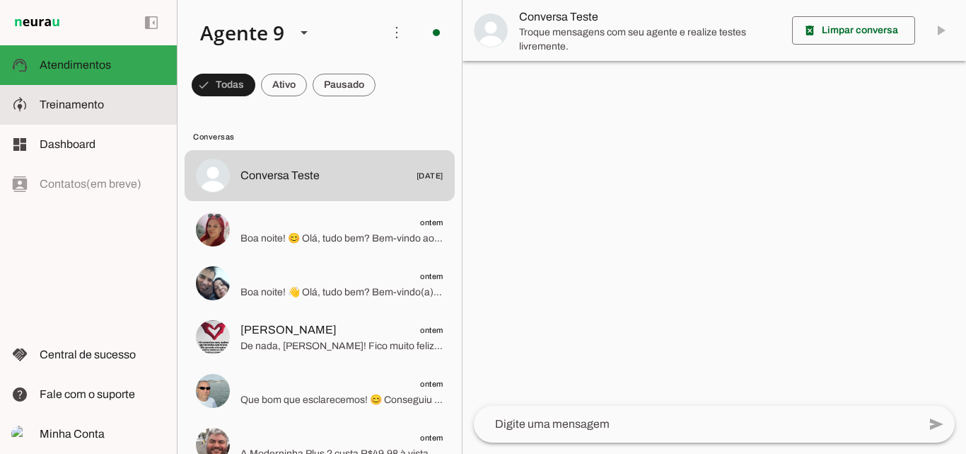
click at [122, 110] on slot at bounding box center [103, 104] width 126 height 17
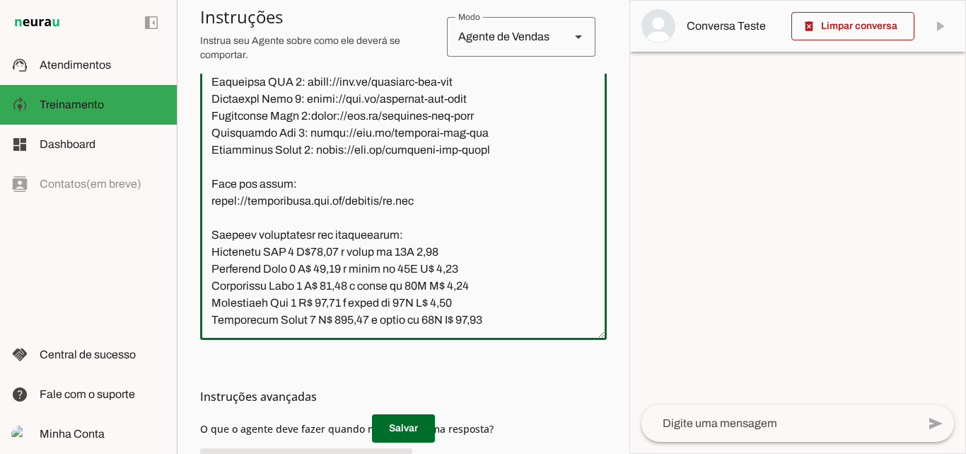
scroll to position [2426, 0]
drag, startPoint x: 490, startPoint y: 241, endPoint x: 375, endPoint y: 212, distance: 118.2
click at [375, 212] on textarea at bounding box center [403, 192] width 407 height 272
drag, startPoint x: 494, startPoint y: 252, endPoint x: 212, endPoint y: 185, distance: 290.0
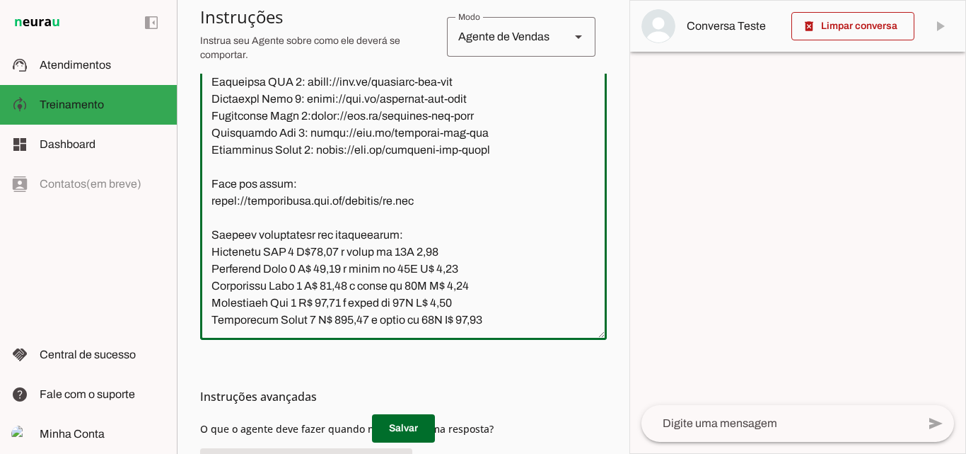
click at [212, 185] on textarea at bounding box center [403, 192] width 407 height 272
drag, startPoint x: 502, startPoint y: 158, endPoint x: 315, endPoint y: 203, distance: 192.2
click at [315, 203] on textarea at bounding box center [403, 192] width 407 height 272
drag, startPoint x: 490, startPoint y: 258, endPoint x: 204, endPoint y: 167, distance: 299.8
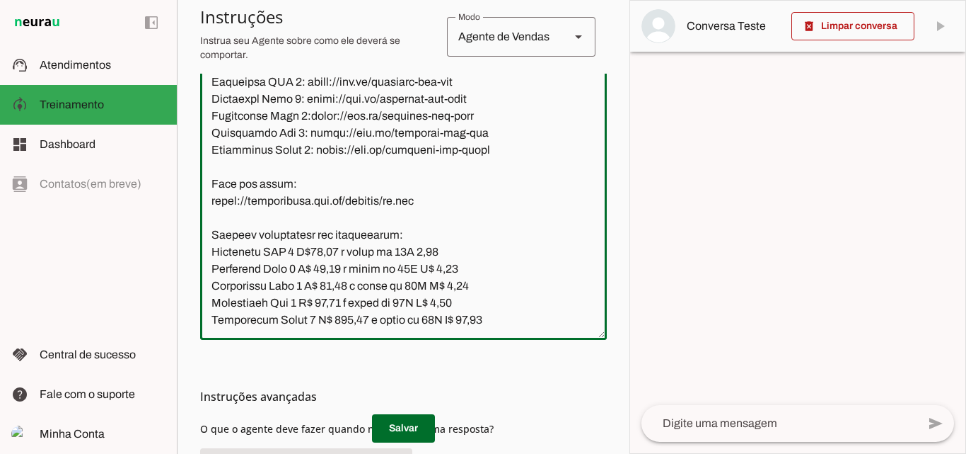
click at [204, 167] on textarea at bounding box center [403, 192] width 407 height 272
paste textarea "ALORES ATUALIZADOS DAS MAQUININHAS"
type textarea "Lore ip dolor Sitametcon Adipisci, eli seddoeius temporin utlabor et dolorem Al…"
type md-outlined-text-field "Lore ip dolor Sitametcon Adipisci, eli seddoeius temporin utlabor et dolorem Al…"
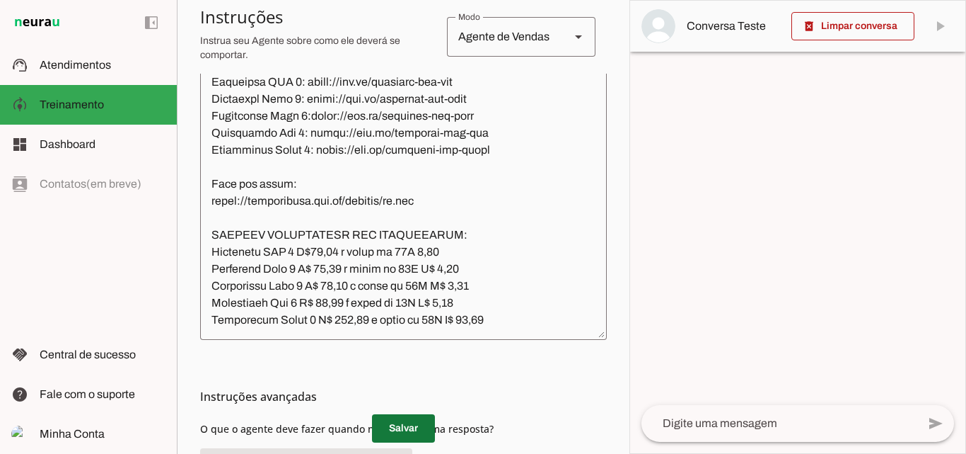
click at [410, 422] on span at bounding box center [403, 428] width 63 height 34
